Goal: Task Accomplishment & Management: Manage account settings

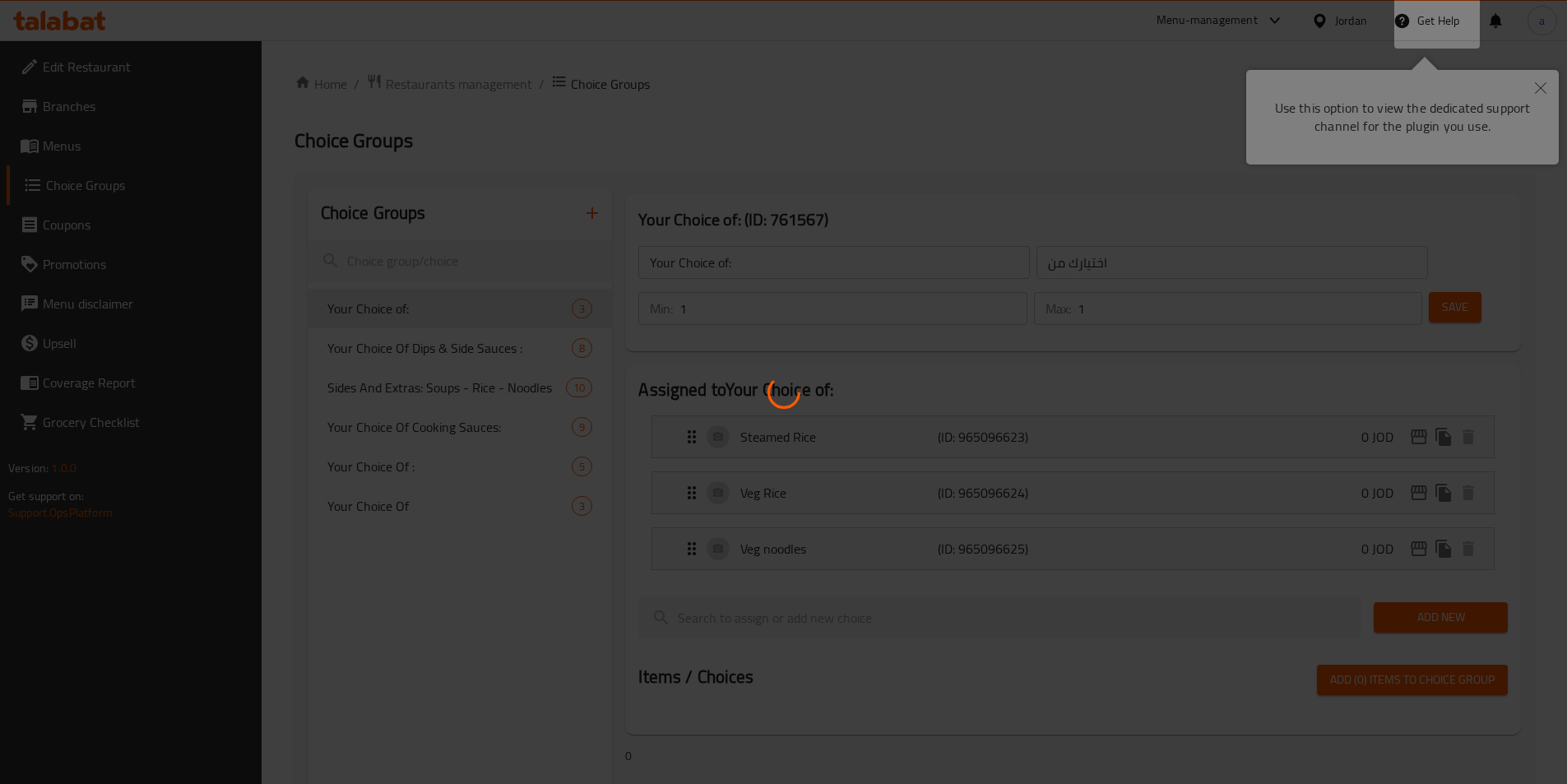
click at [1541, 75] on div at bounding box center [784, 392] width 1567 height 784
click at [1543, 80] on div at bounding box center [784, 392] width 1567 height 784
click at [1544, 83] on div at bounding box center [784, 392] width 1567 height 784
click at [1544, 89] on div at bounding box center [784, 392] width 1567 height 784
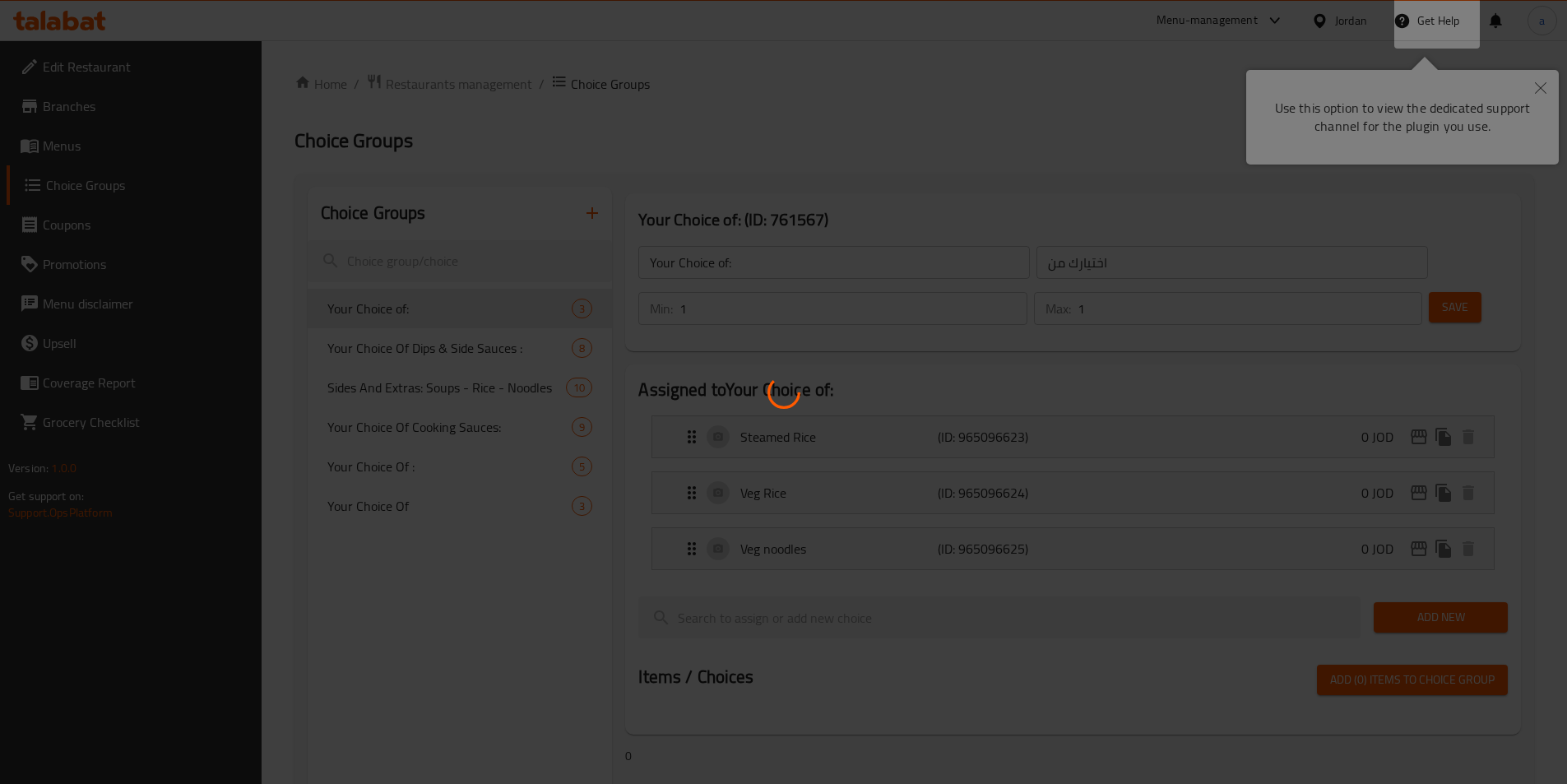
click at [1544, 88] on div at bounding box center [784, 392] width 1567 height 784
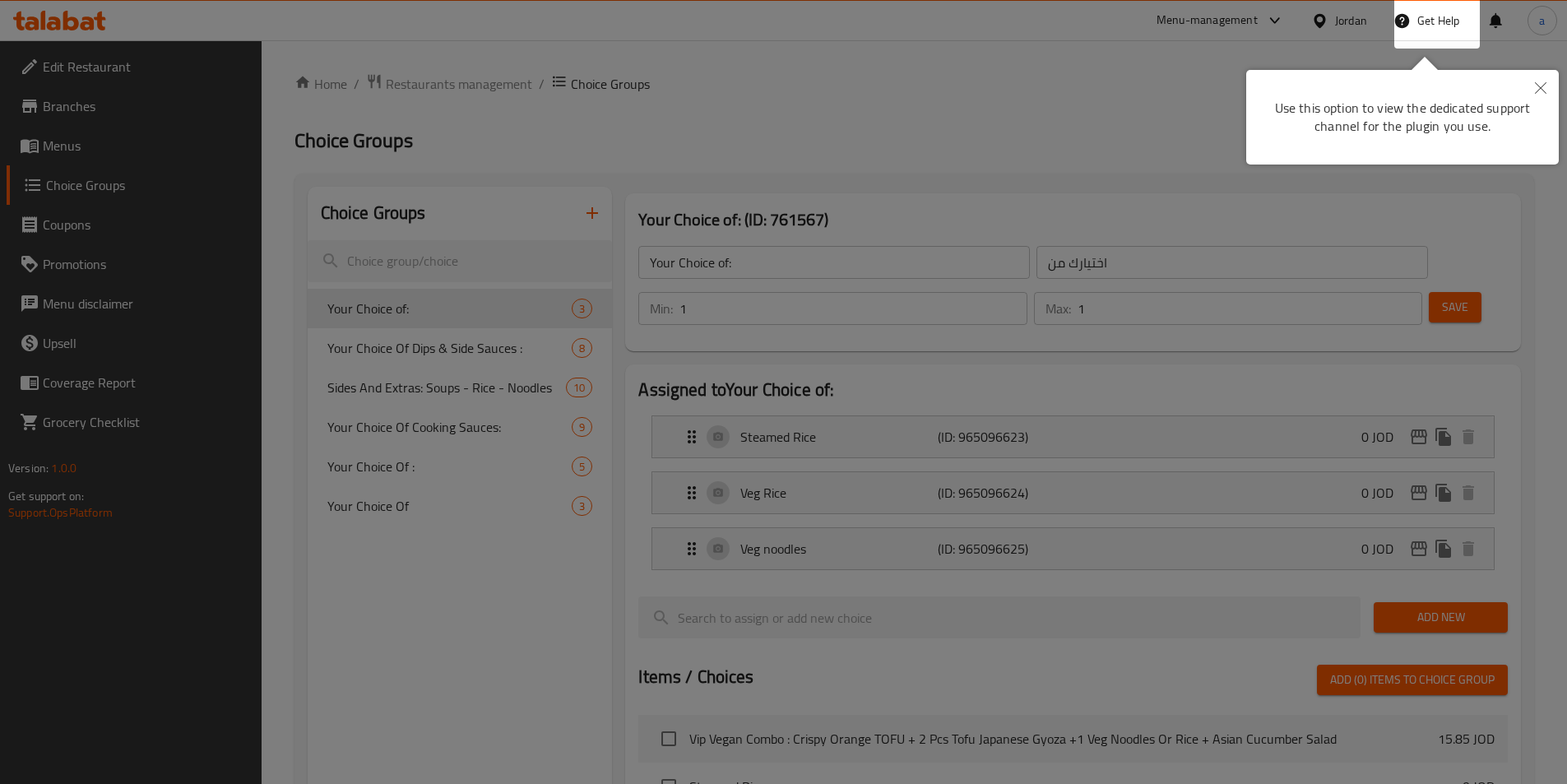
click at [1537, 98] on div at bounding box center [784, 392] width 1567 height 784
click at [1547, 87] on button "Close" at bounding box center [1541, 89] width 36 height 38
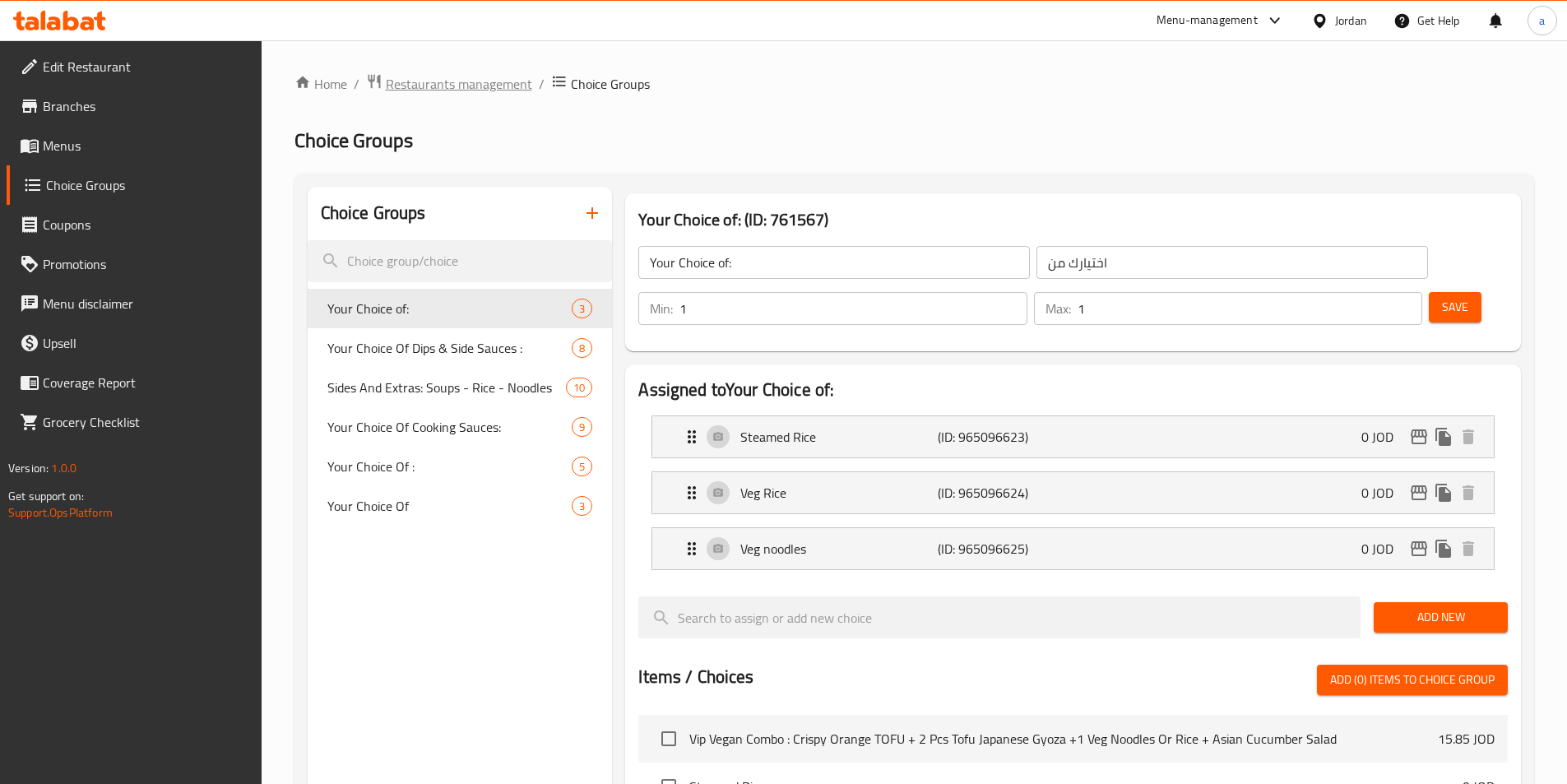
click at [462, 76] on span "Restaurants management" at bounding box center [459, 83] width 147 height 20
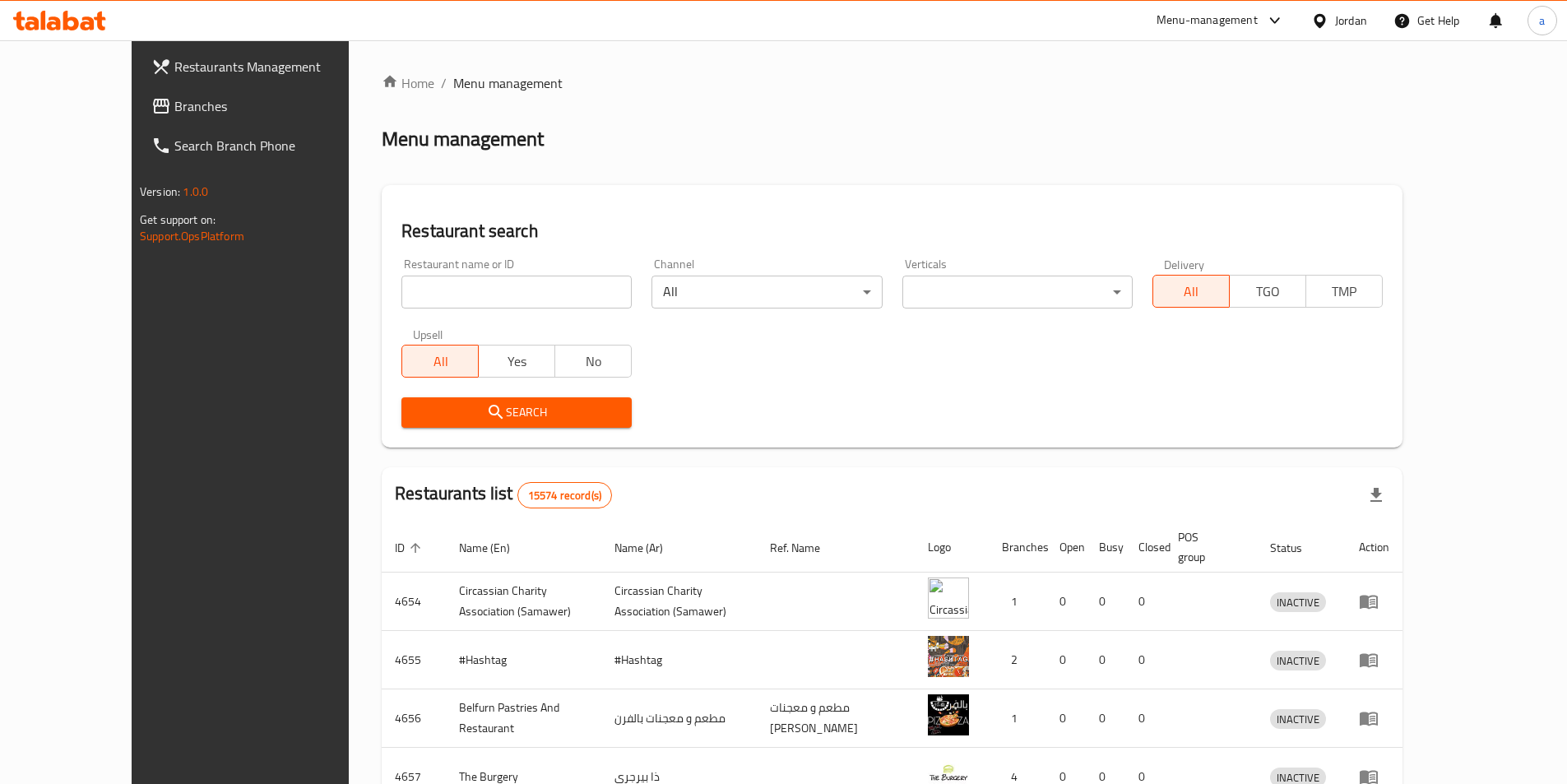
click at [174, 107] on span "Branches" at bounding box center [277, 106] width 206 height 20
